Goal: Information Seeking & Learning: Compare options

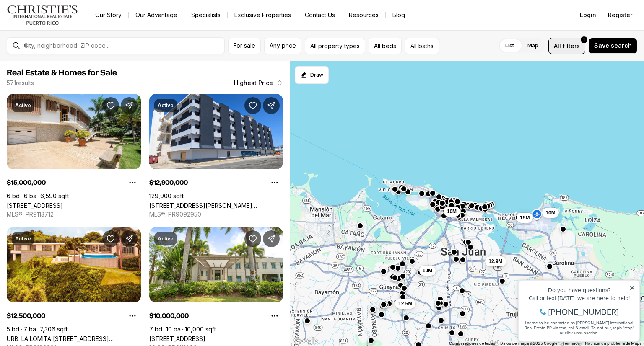
click at [573, 43] on span "filters" at bounding box center [571, 46] width 17 height 9
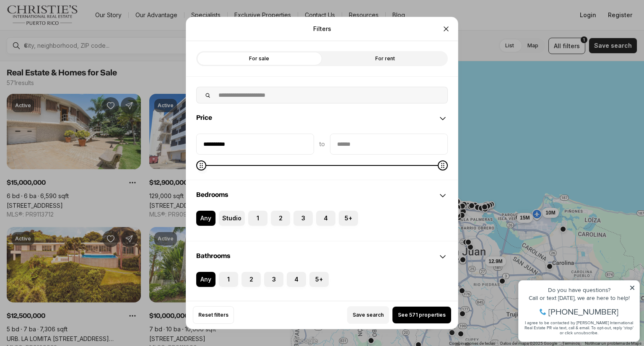
click at [283, 167] on span at bounding box center [322, 165] width 252 height 8
type input "********"
click at [198, 169] on icon "Minimum" at bounding box center [201, 165] width 7 height 7
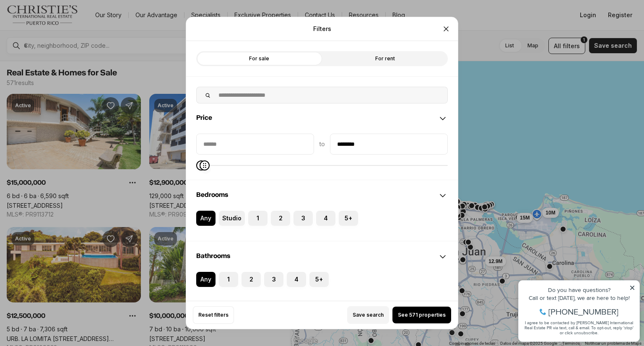
type input "********"
click at [202, 169] on icon "Maximum" at bounding box center [205, 165] width 7 height 7
click at [302, 220] on label "3" at bounding box center [302, 218] width 19 height 15
click at [302, 219] on button "3" at bounding box center [297, 215] width 8 height 8
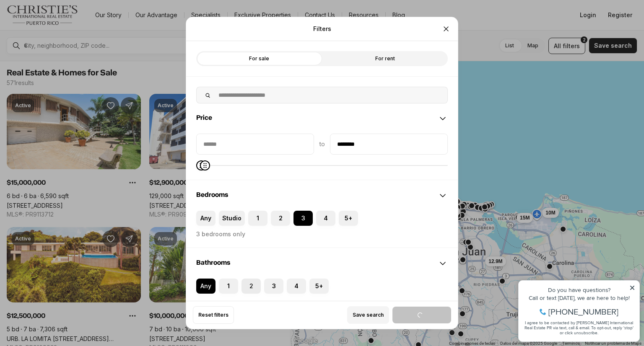
click at [247, 286] on button "2" at bounding box center [245, 283] width 8 height 8
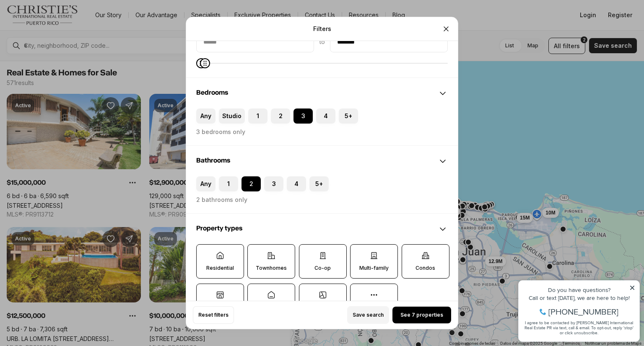
scroll to position [136, 0]
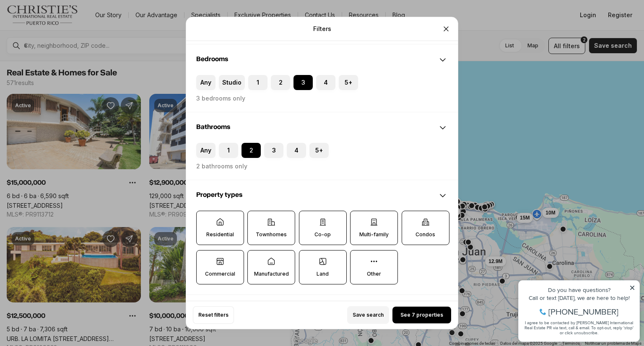
click at [375, 273] on p "Other" at bounding box center [374, 274] width 14 height 7
click at [359, 259] on button "Other" at bounding box center [354, 255] width 8 height 8
click at [339, 269] on label "Land" at bounding box center [323, 267] width 48 height 34
click at [308, 259] on button "Land" at bounding box center [303, 255] width 8 height 8
click at [265, 267] on label "Manufactured" at bounding box center [271, 267] width 48 height 34
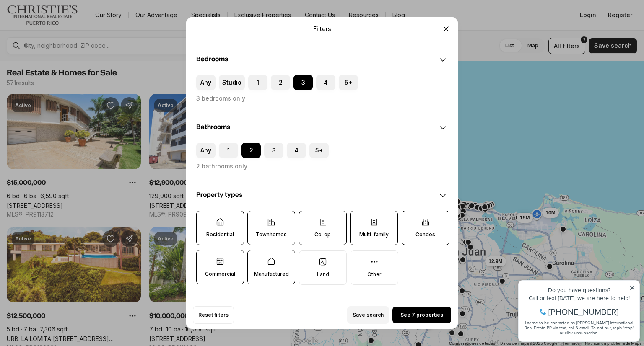
click at [256, 259] on button "Manufactured" at bounding box center [252, 255] width 8 height 8
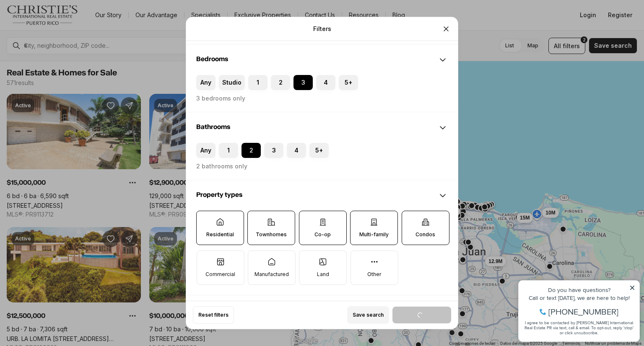
click at [326, 233] on p "Co-op" at bounding box center [322, 234] width 16 height 7
click at [308, 220] on button "Co-op" at bounding box center [303, 215] width 8 height 8
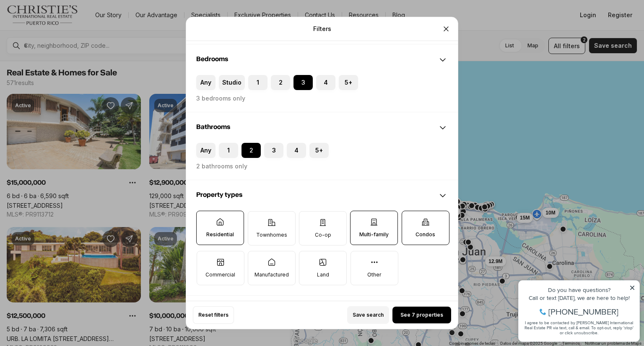
click at [384, 237] on label "Multi-family" at bounding box center [374, 228] width 48 height 34
click at [359, 220] on button "Multi-family" at bounding box center [354, 215] width 8 height 8
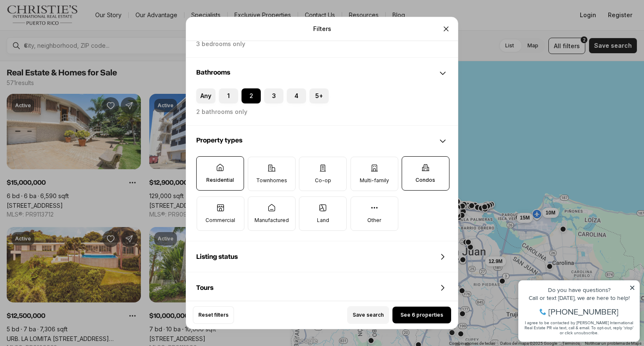
click at [424, 171] on label "Condos" at bounding box center [426, 173] width 48 height 34
click at [410, 165] on button "Condos" at bounding box center [406, 161] width 8 height 8
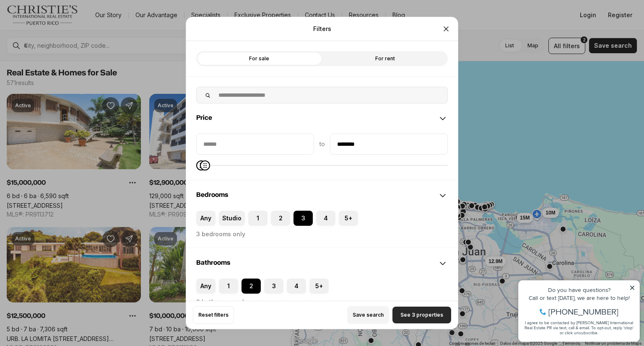
click at [406, 314] on span "See 3 properties" at bounding box center [421, 315] width 43 height 7
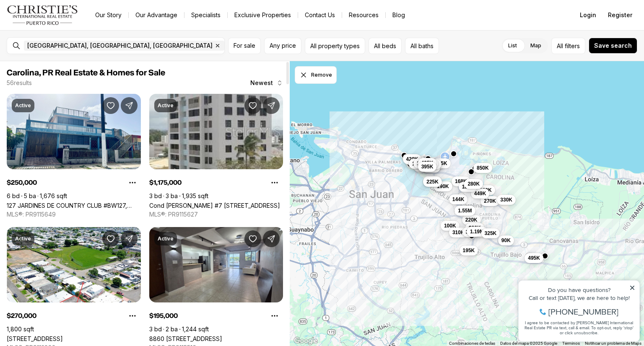
click at [166, 101] on div "Active" at bounding box center [165, 105] width 23 height 13
click at [280, 53] on button "Any price" at bounding box center [282, 46] width 37 height 16
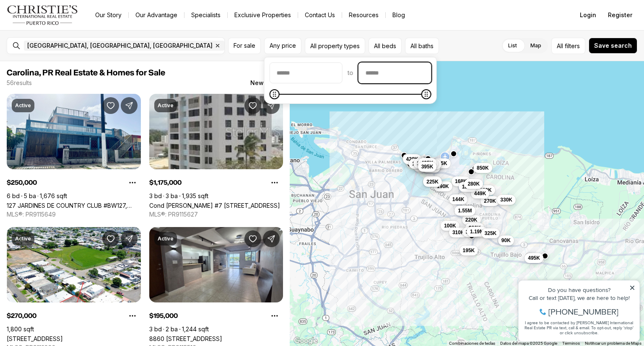
click at [384, 70] on input "priceMax" at bounding box center [395, 73] width 72 height 20
type input "********"
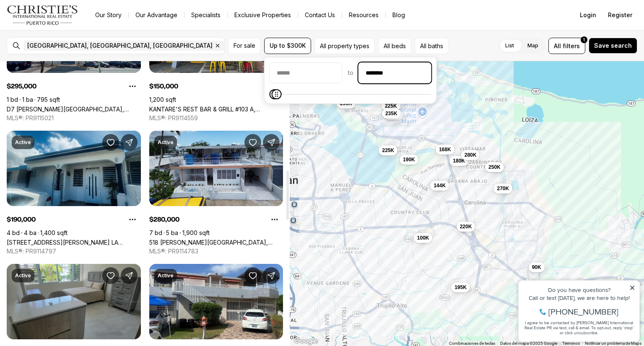
scroll to position [620, 0]
